Goal: Find specific page/section: Find specific page/section

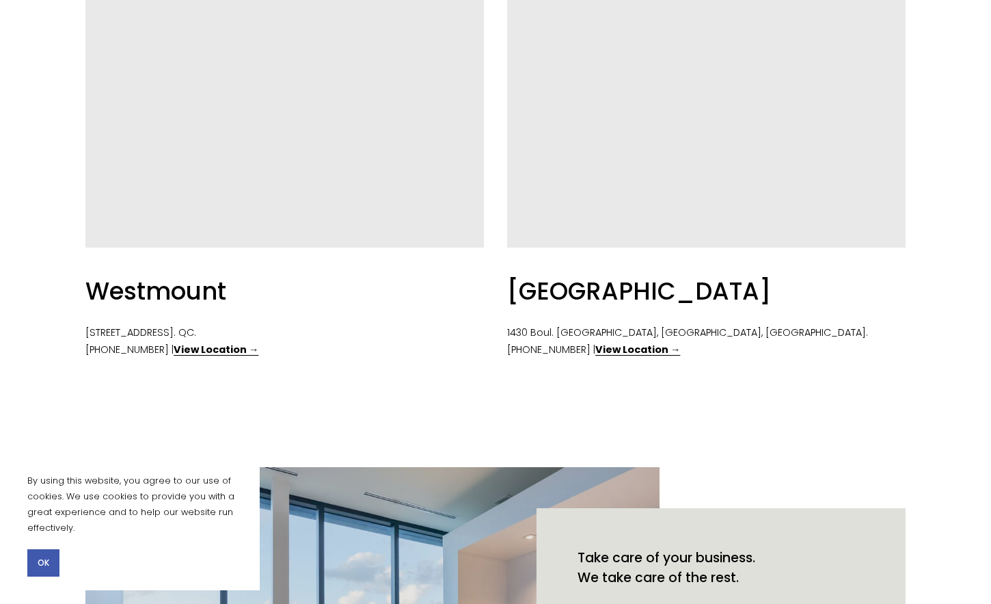
scroll to position [706, 0]
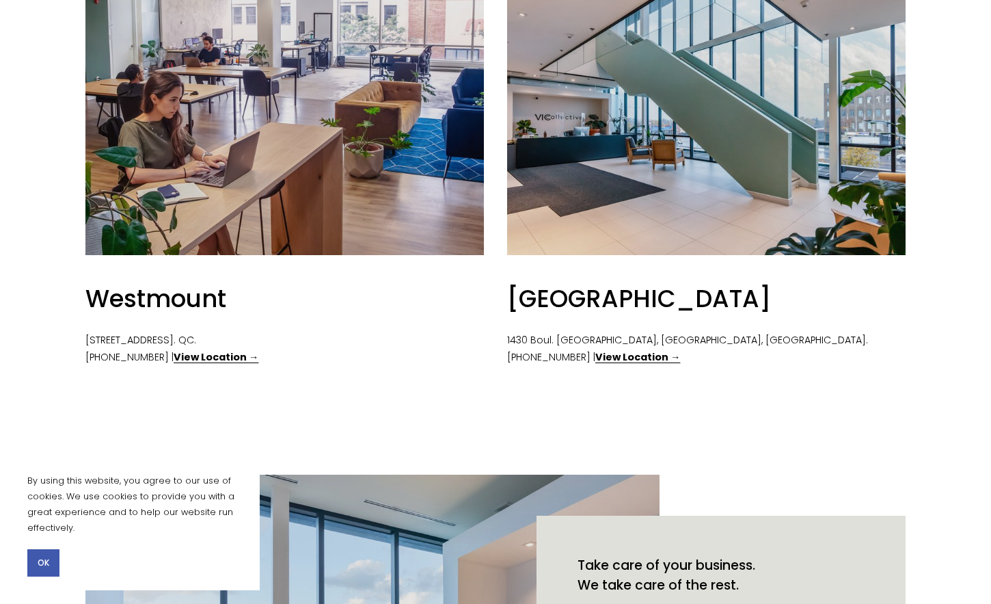
click at [191, 360] on strong "View Location →" at bounding box center [216, 357] width 85 height 14
drag, startPoint x: 85, startPoint y: 339, endPoint x: 338, endPoint y: 343, distance: 253.0
click at [338, 343] on p "376 Victoria Av. #200, Westmount. QC. (514) 360-0751 | View Location →" at bounding box center [284, 350] width 399 height 36
click at [369, 297] on div "Westmount" at bounding box center [284, 299] width 399 height 32
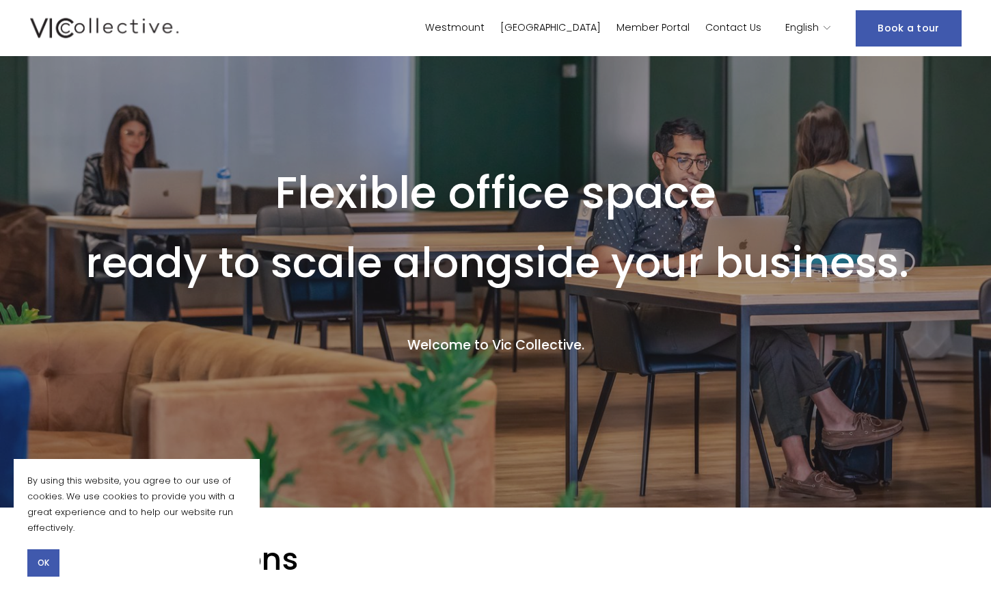
scroll to position [0, 0]
